Goal: Information Seeking & Learning: Learn about a topic

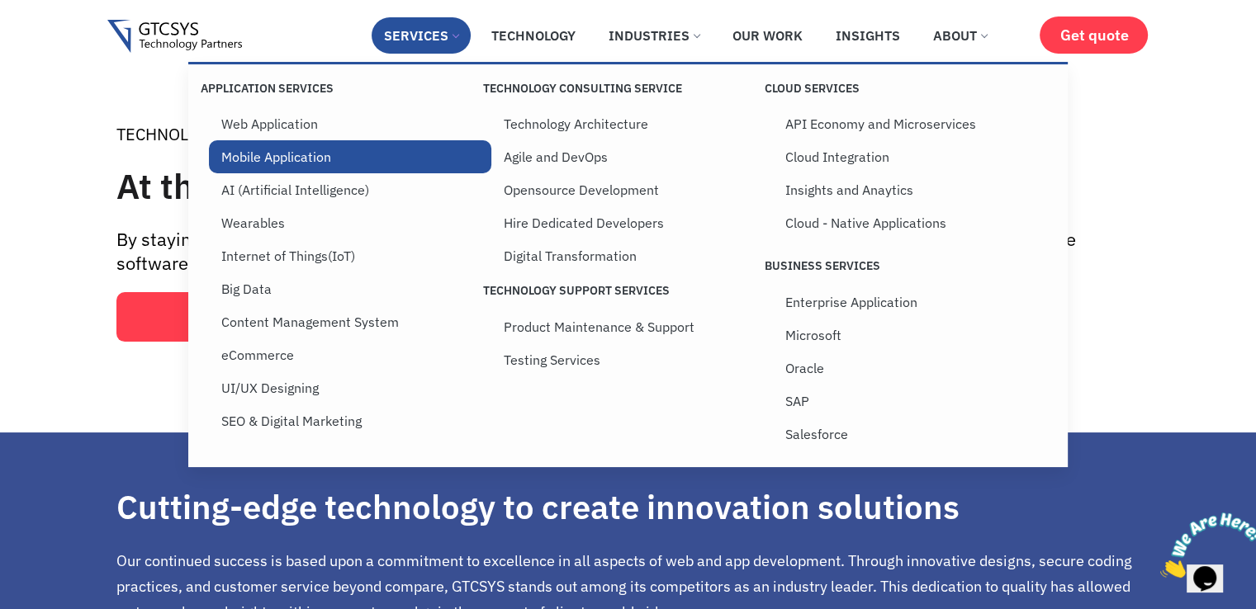
click at [306, 155] on link "Mobile Application" at bounding box center [350, 156] width 282 height 33
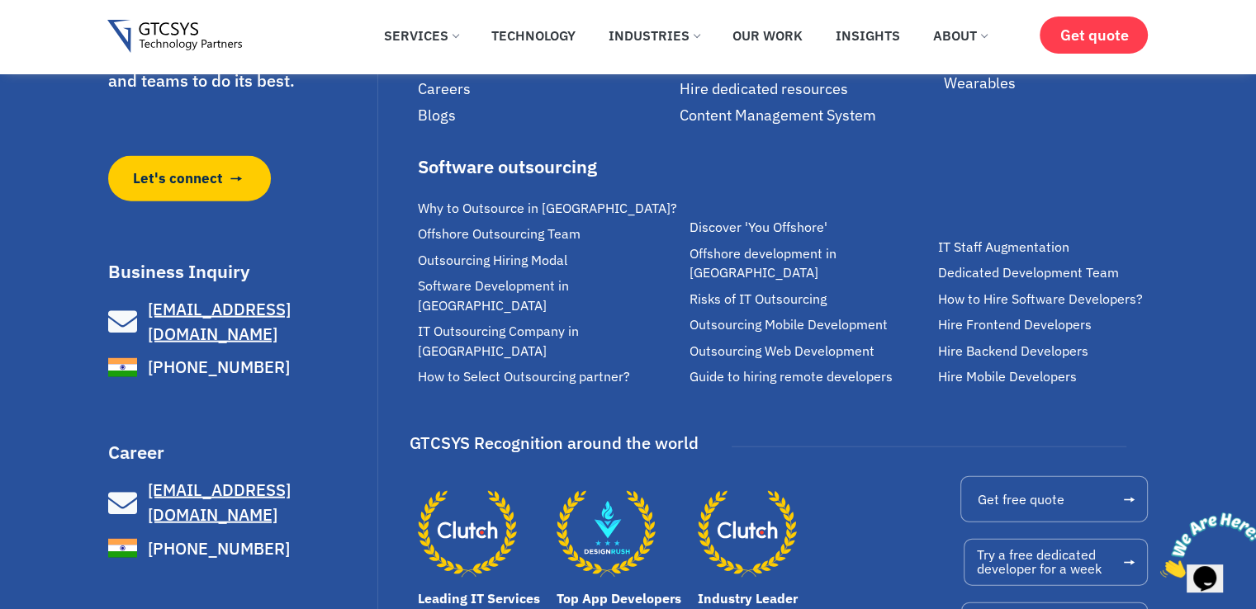
scroll to position [3828, 0]
